Goal: Information Seeking & Learning: Find contact information

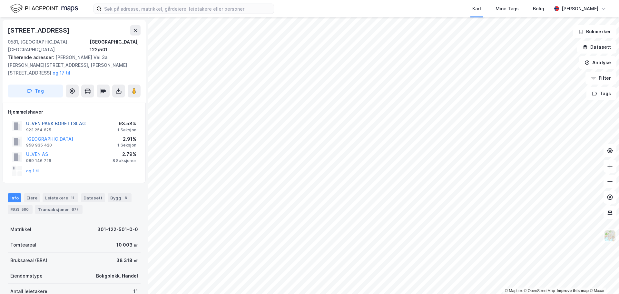
click at [0, 0] on button "ULVEN PARK BORETTSLAG" at bounding box center [0, 0] width 0 height 0
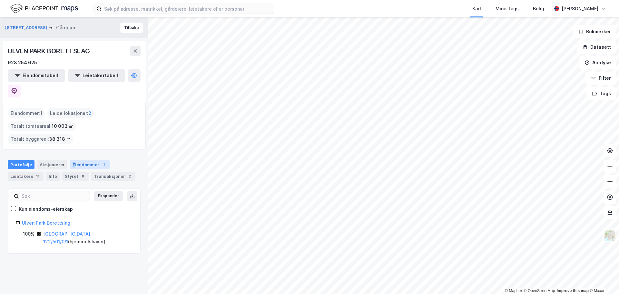
click at [71, 160] on div "Eiendommer 1" at bounding box center [90, 164] width 40 height 9
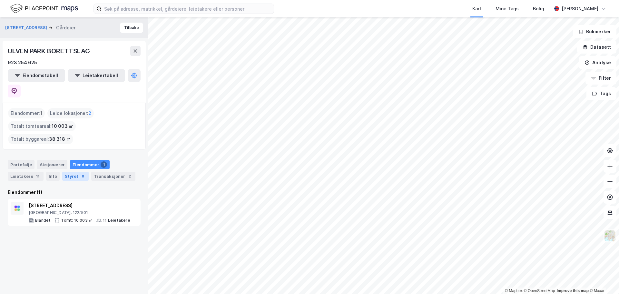
click at [69, 171] on div "Styret 8" at bounding box center [75, 175] width 26 height 9
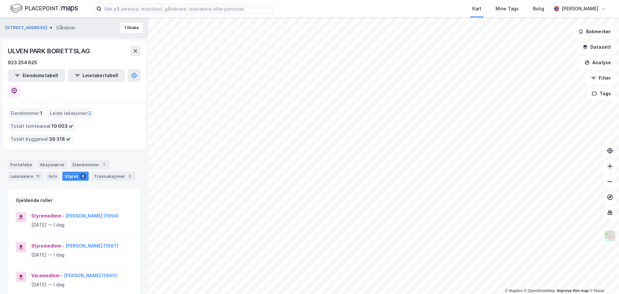
scroll to position [32, 0]
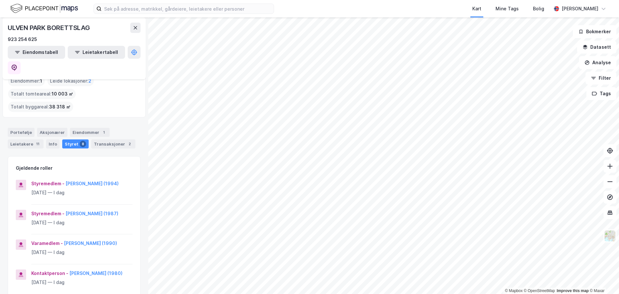
drag, startPoint x: 124, startPoint y: 157, endPoint x: 64, endPoint y: 157, distance: 59.9
click at [64, 179] on div "Styremedlem - [PERSON_NAME] (1994)" at bounding box center [81, 183] width 101 height 8
copy button "[PERSON_NAME]"
